Goal: Obtain resource: Obtain resource

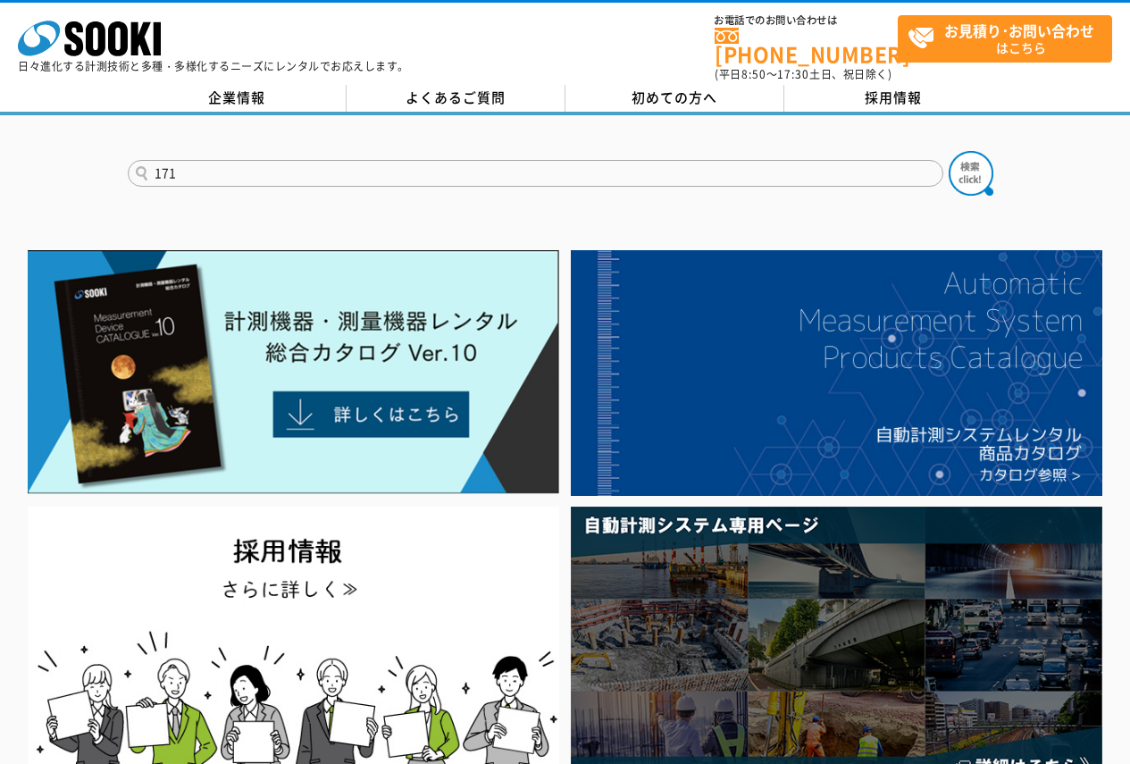
type input "171"
click at [949, 151] on button at bounding box center [971, 173] width 45 height 45
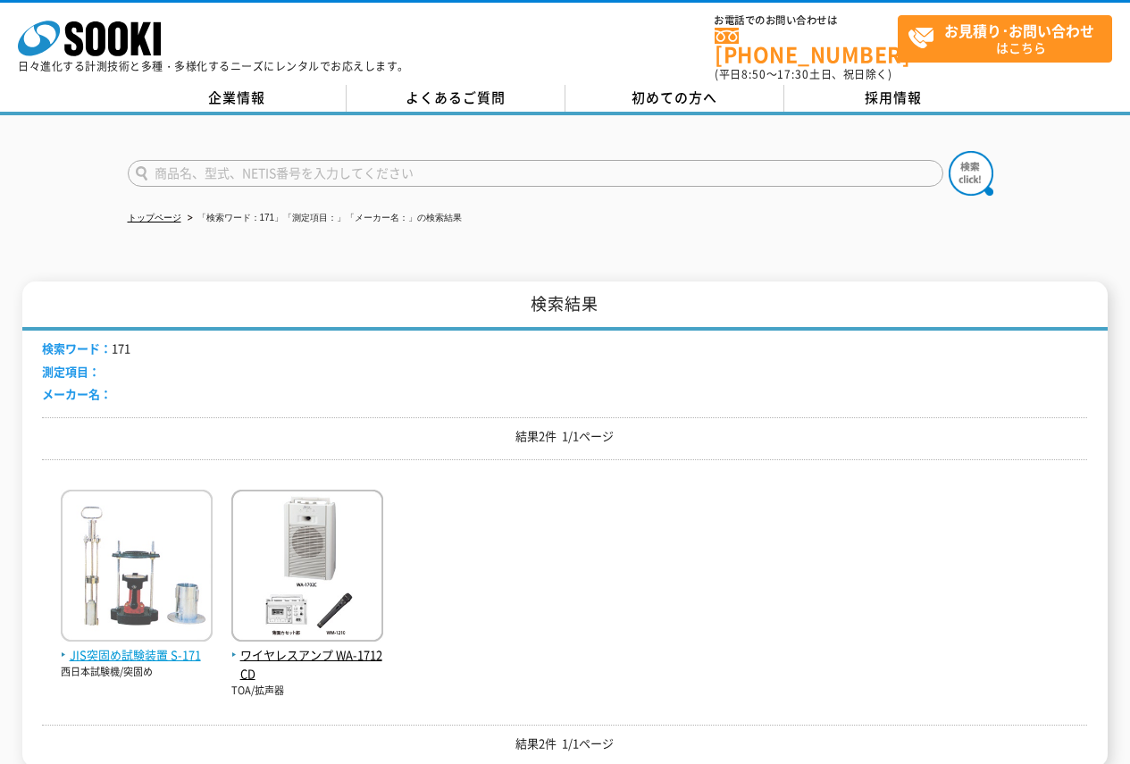
click at [144, 628] on img at bounding box center [137, 568] width 152 height 156
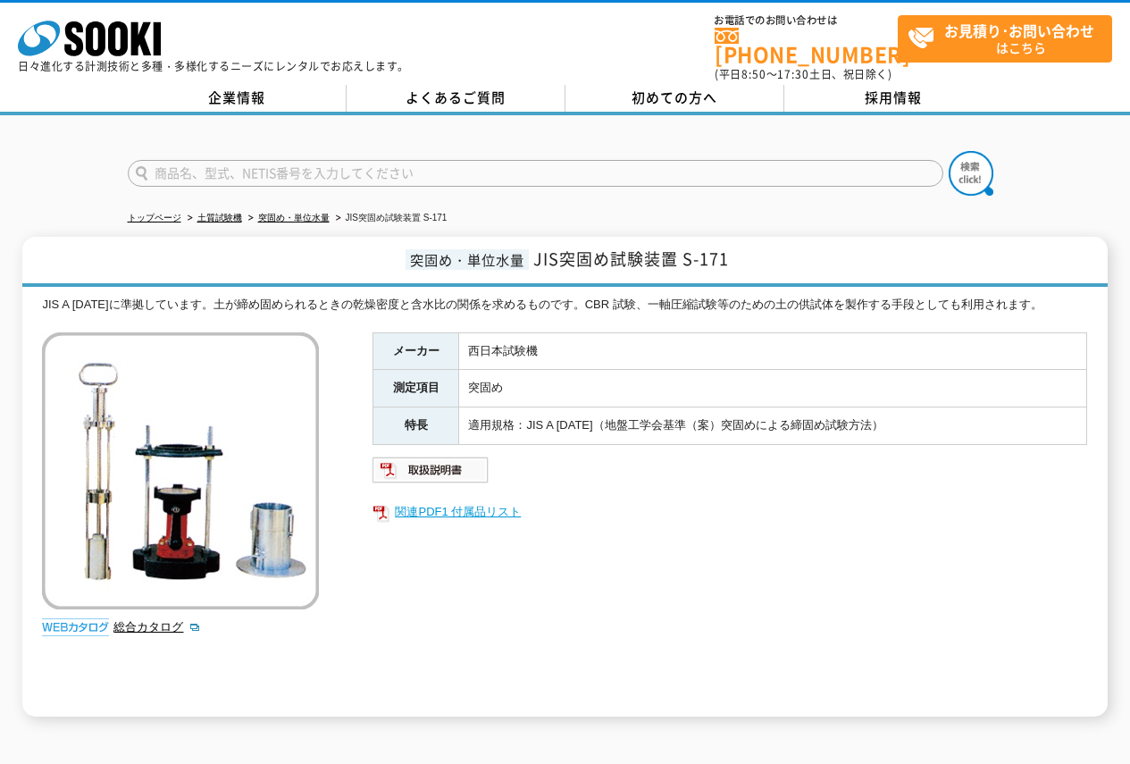
click at [402, 502] on link "関連PDF1 付属品リスト" at bounding box center [730, 511] width 715 height 23
